Goal: Find specific page/section: Find specific page/section

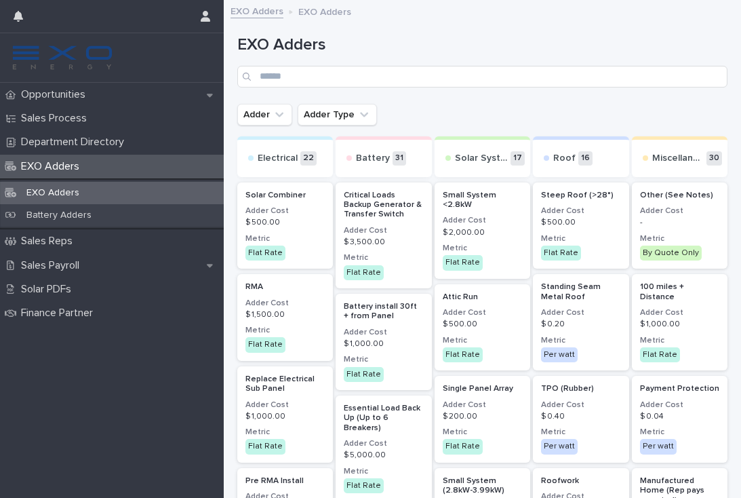
click at [83, 94] on p "Opportunities" at bounding box center [56, 94] width 81 height 13
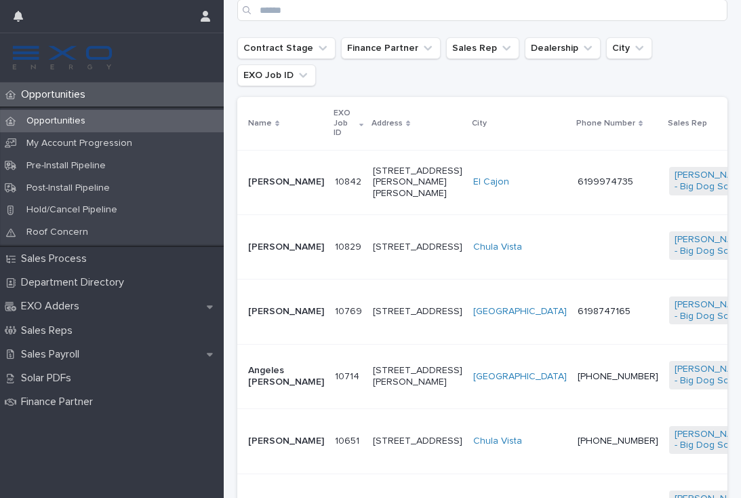
scroll to position [313, 0]
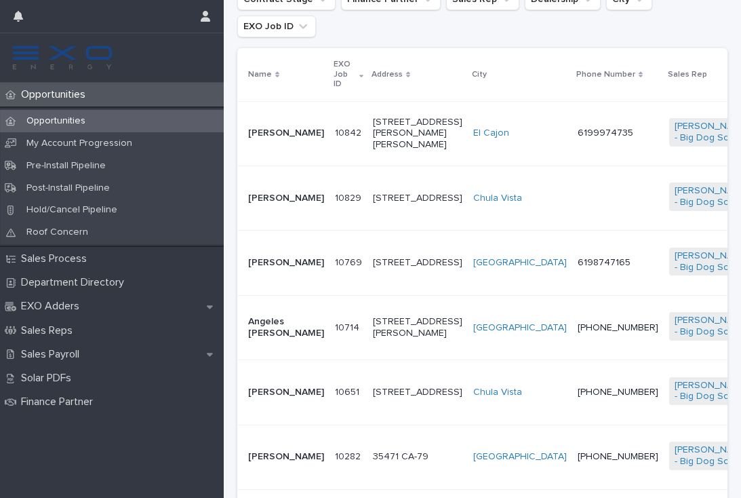
click at [68, 349] on p "Sales Payroll" at bounding box center [53, 354] width 75 height 13
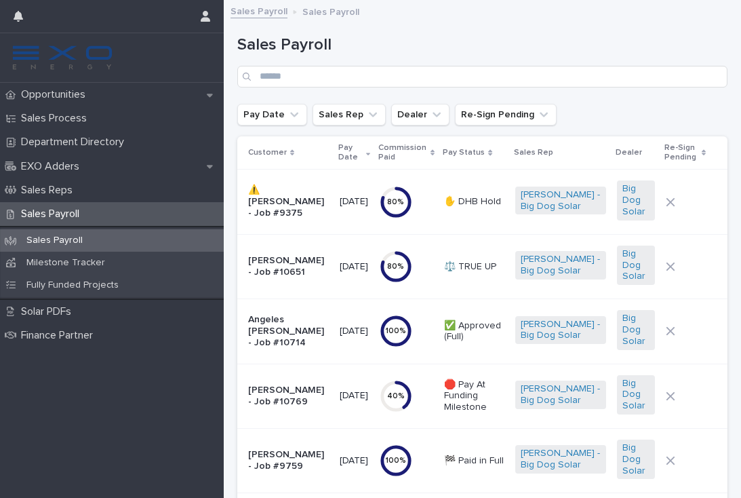
click at [315, 401] on div "[PERSON_NAME] - Job #10769" at bounding box center [288, 396] width 81 height 34
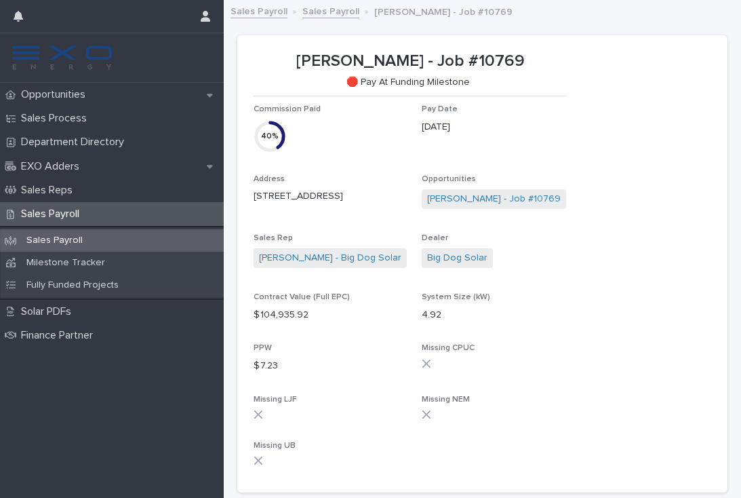
click at [61, 95] on p "Opportunities" at bounding box center [56, 94] width 81 height 13
